Goal: Task Accomplishment & Management: Use online tool/utility

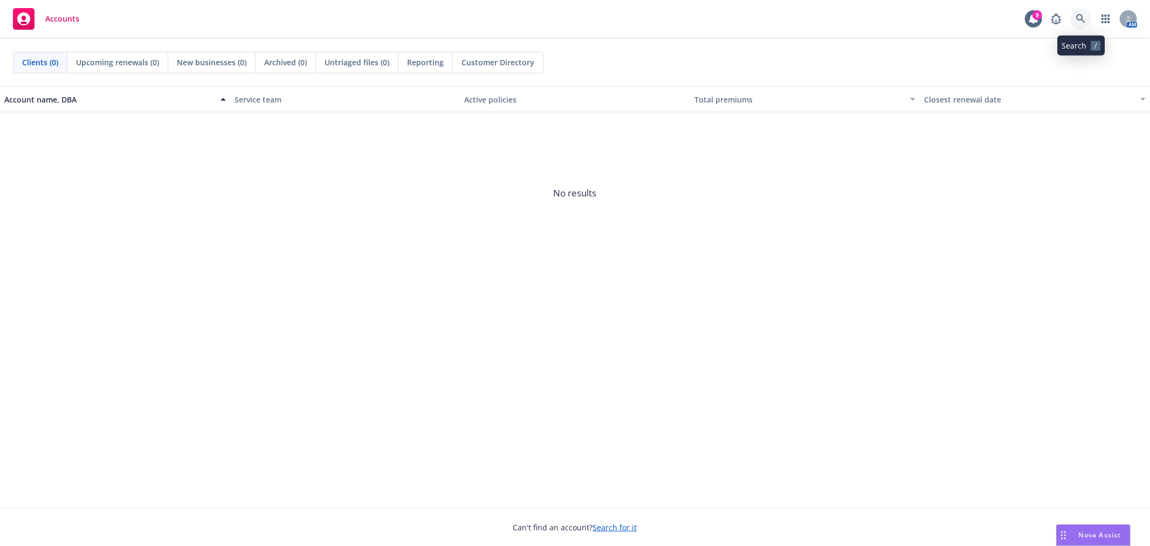
click at [1084, 19] on icon at bounding box center [1081, 19] width 10 height 10
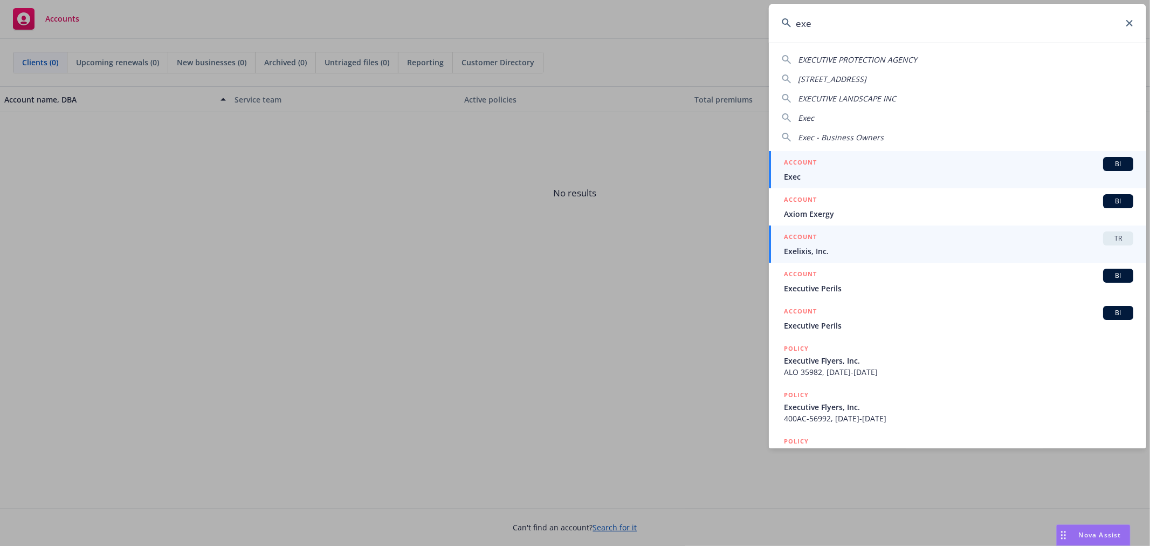
type input "exe"
click at [858, 244] on div "ACCOUNT TR" at bounding box center [958, 238] width 349 height 14
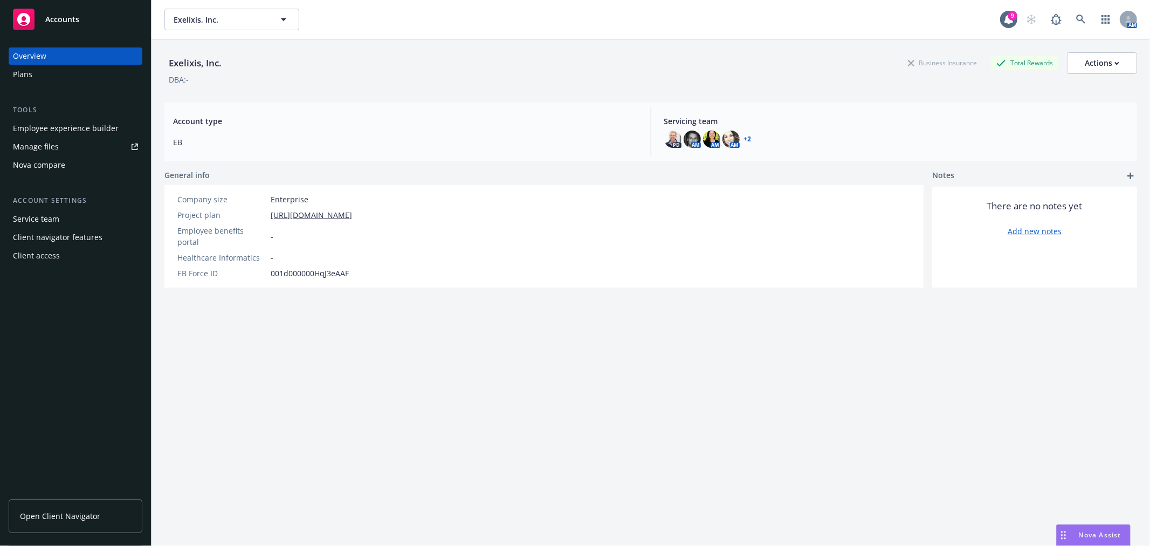
click at [45, 147] on div "Manage files" at bounding box center [36, 146] width 46 height 17
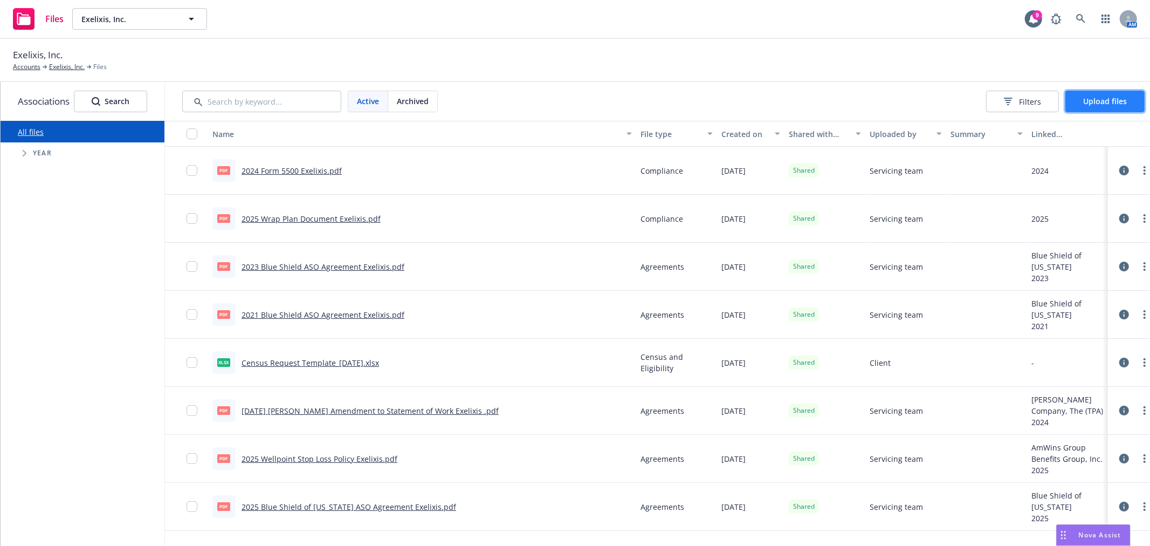
click at [1108, 104] on span "Upload files" at bounding box center [1105, 101] width 44 height 10
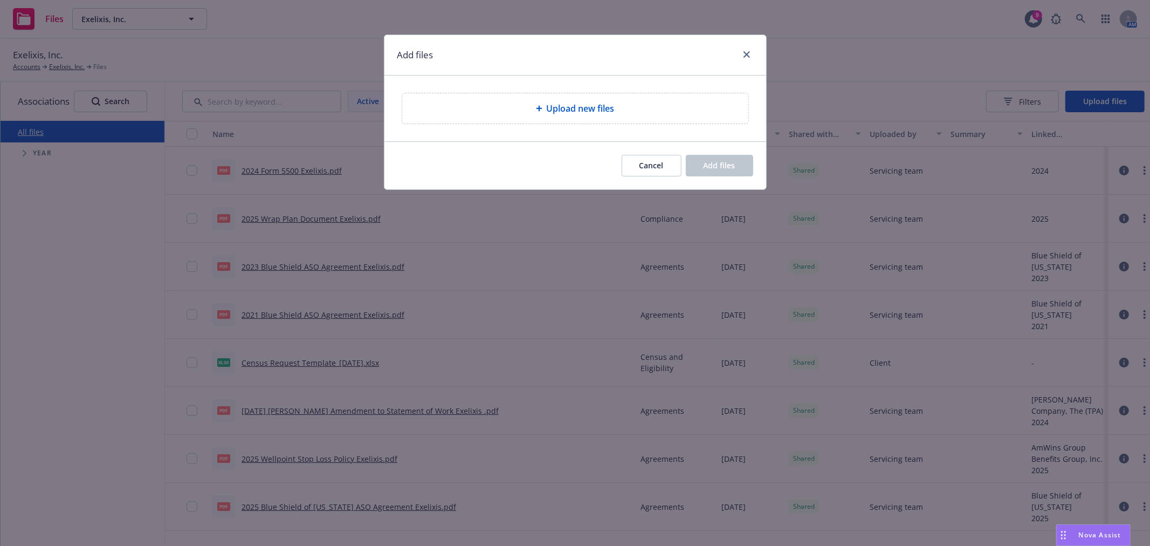
click at [607, 116] on div "Upload new files" at bounding box center [575, 108] width 346 height 30
click at [630, 106] on div "Upload new files" at bounding box center [575, 108] width 329 height 13
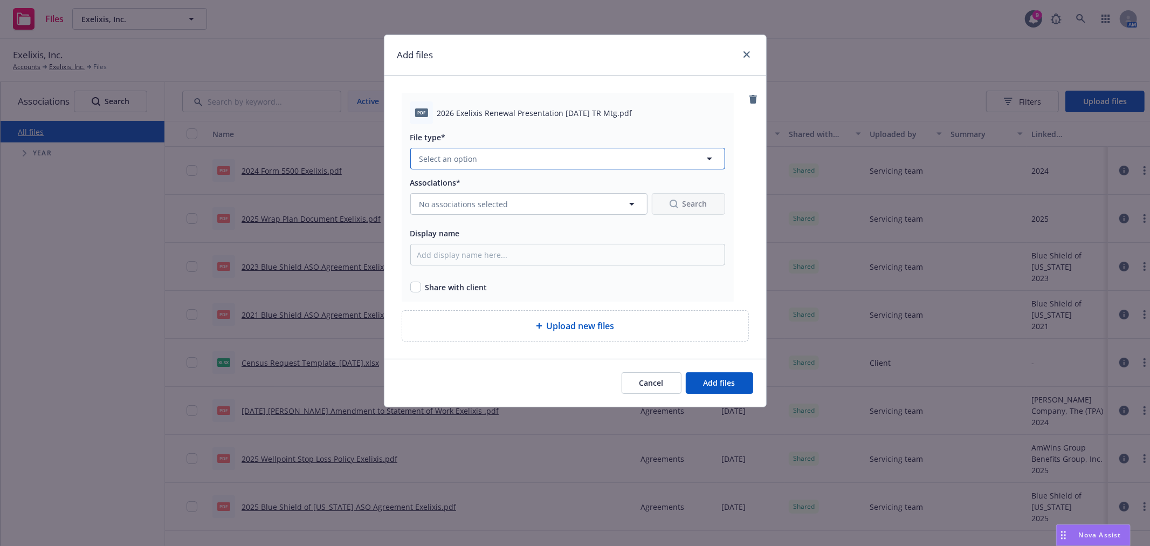
click at [450, 153] on button "Select an option" at bounding box center [567, 159] width 315 height 22
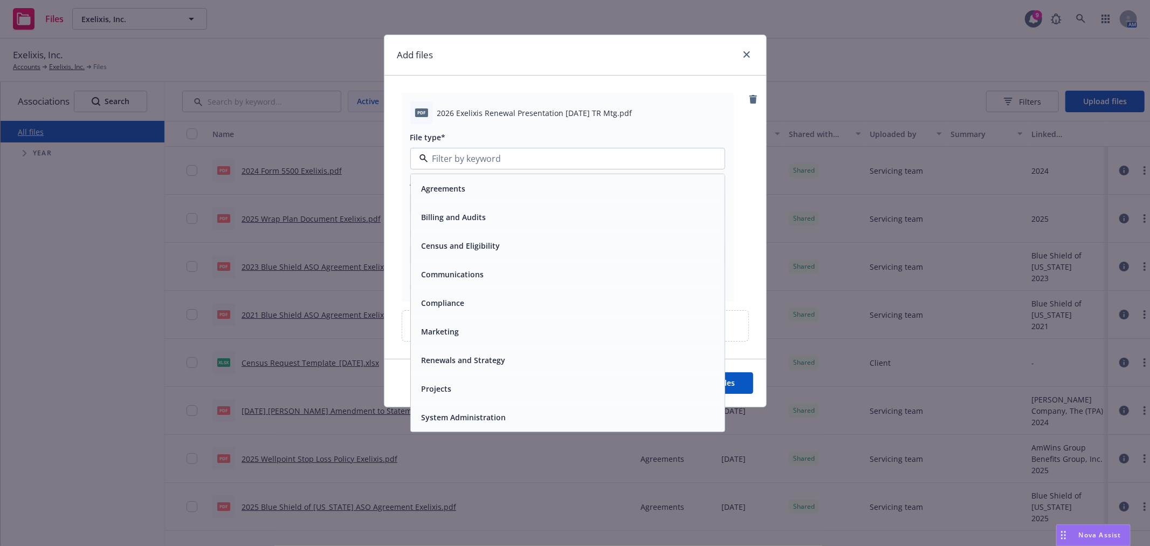
drag, startPoint x: 477, startPoint y: 352, endPoint x: 481, endPoint y: 268, distance: 83.7
click at [474, 349] on div "Renewals and Strategy" at bounding box center [568, 360] width 314 height 29
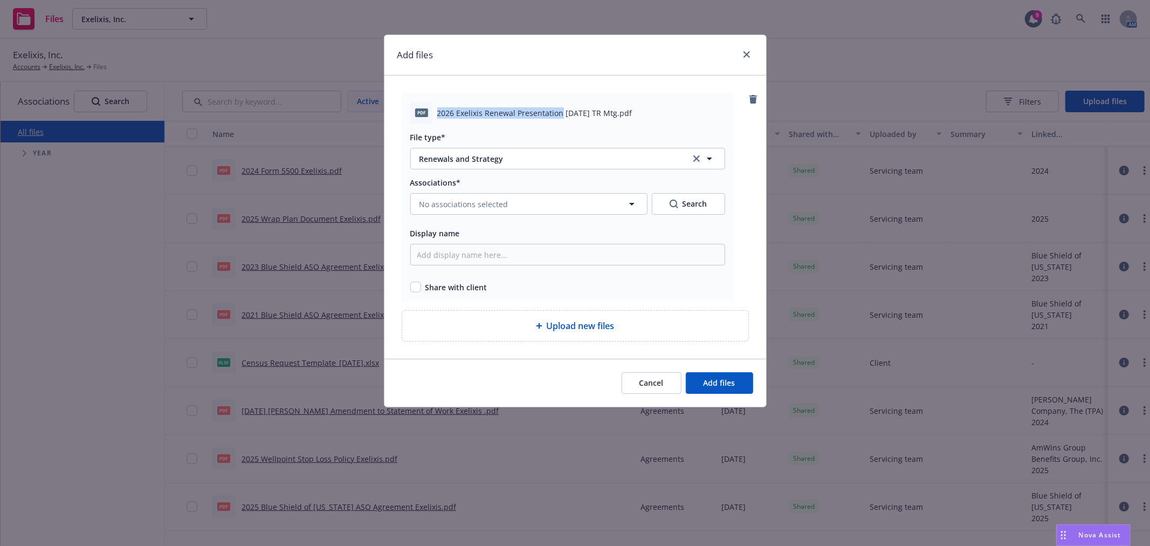
drag, startPoint x: 434, startPoint y: 112, endPoint x: 560, endPoint y: 114, distance: 125.6
click at [560, 114] on div "pdf 2026 Exelixis Renewal Presentation 8.8.25 TR Mtg.pdf" at bounding box center [567, 112] width 315 height 23
copy div "2026 Exelixis Renewal Presentation"
click at [475, 261] on input "Display name" at bounding box center [567, 255] width 315 height 22
paste input "2026 Exelixis Renewal Presentation"
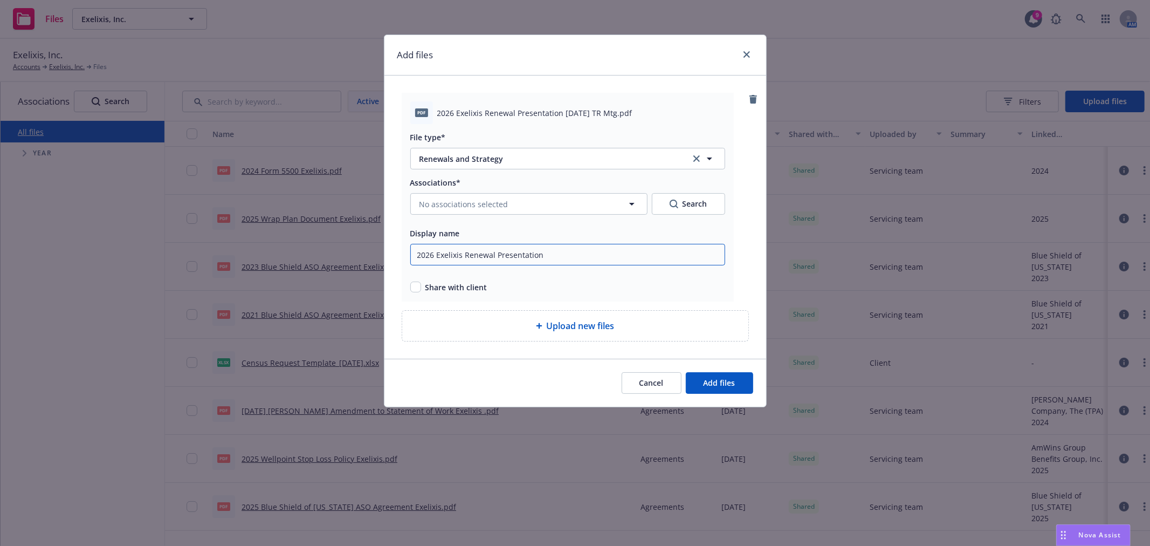
click at [581, 256] on input "2026 Exelixis Renewal Presentation" at bounding box center [567, 255] width 315 height 22
type input "2026 Exelixis Renewal Presentation with Tony and Linda"
click at [412, 285] on input "checkbox" at bounding box center [415, 286] width 11 height 11
checkbox input "true"
click at [467, 225] on div "Associations* No associations selected Search Display name 2026 Exelixis Renewa…" at bounding box center [567, 234] width 315 height 117
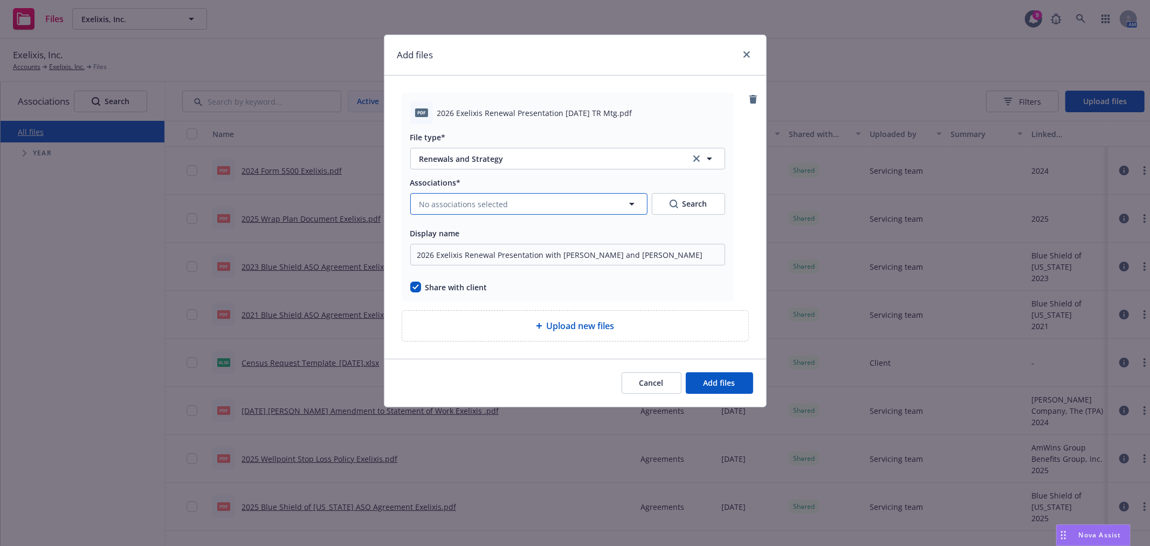
click at [476, 209] on span "No associations selected" at bounding box center [463, 203] width 89 height 11
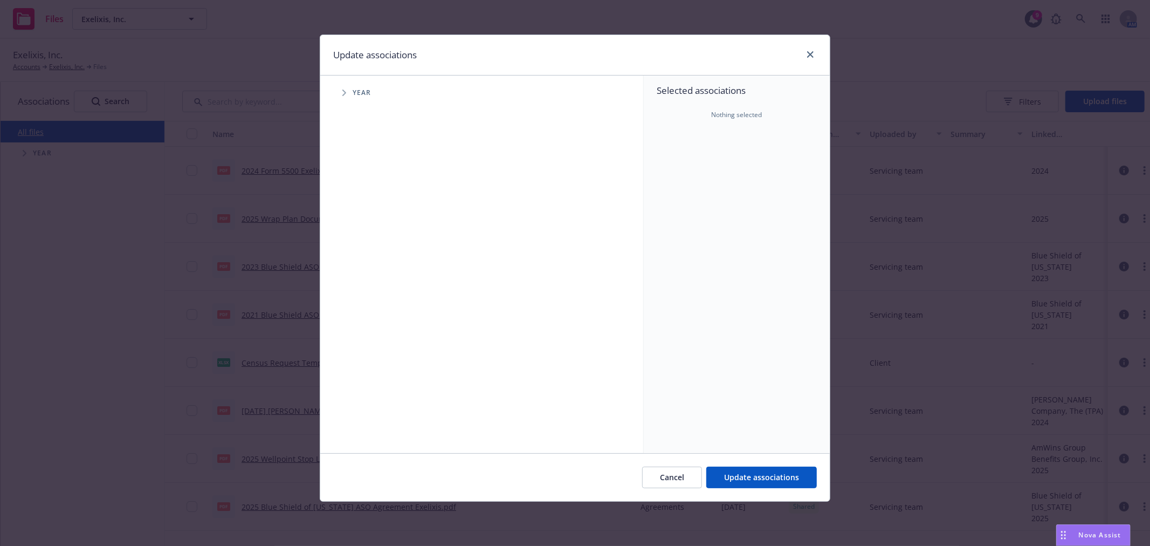
click at [347, 94] on span "Tree Example" at bounding box center [343, 92] width 17 height 17
click at [373, 263] on input "Tree Example" at bounding box center [371, 265] width 11 height 11
checkbox input "true"
click at [797, 479] on span "Update associations" at bounding box center [761, 477] width 75 height 10
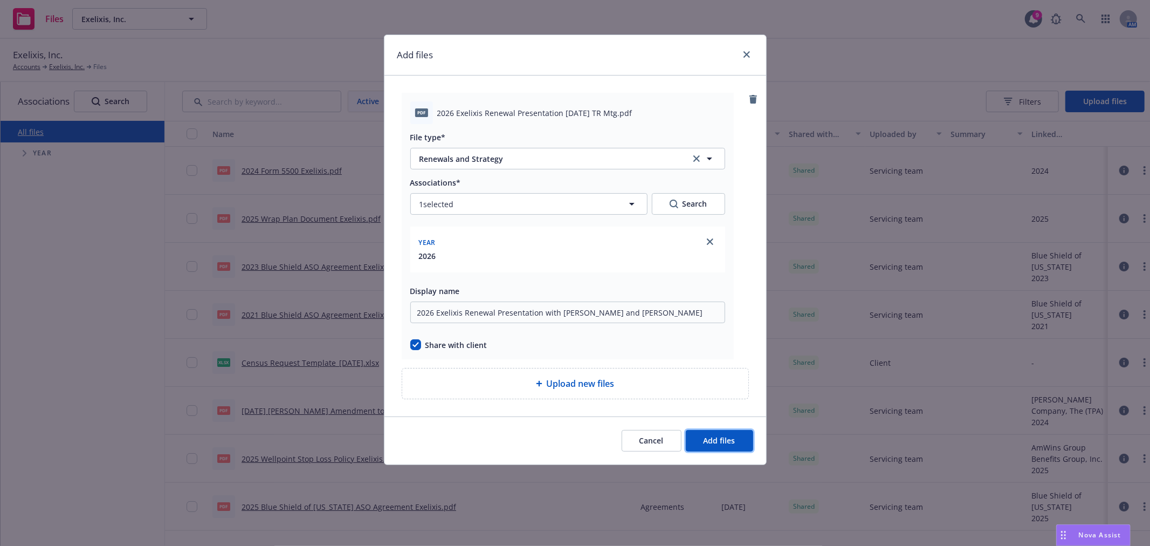
click at [723, 436] on span "Add files" at bounding box center [720, 440] width 32 height 10
